Goal: Information Seeking & Learning: Learn about a topic

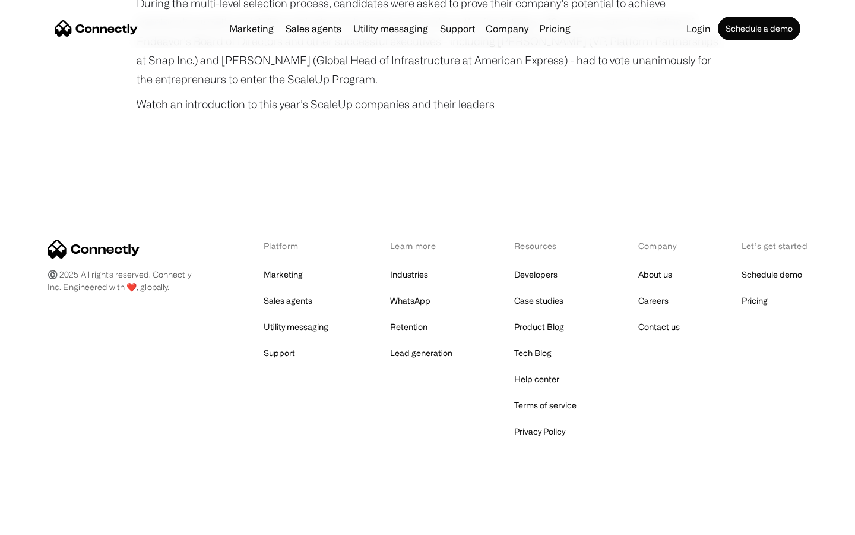
scroll to position [762, 0]
